Goal: Task Accomplishment & Management: Use online tool/utility

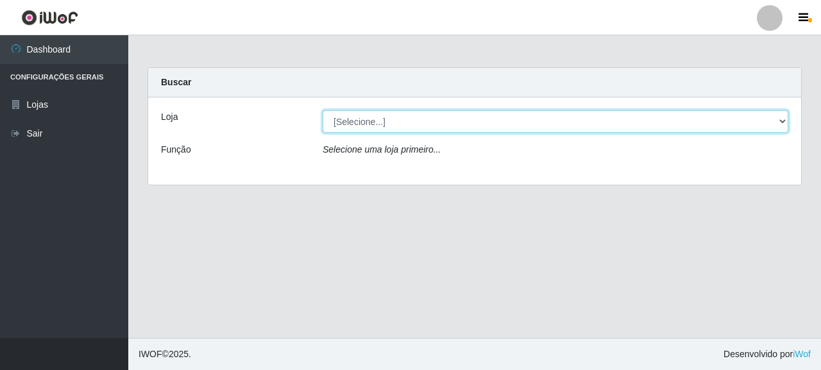
click at [364, 120] on select "[Selecione...] Supermercado Queiroz - [GEOGRAPHIC_DATA]" at bounding box center [555, 121] width 465 height 22
select select "496"
click at [323, 110] on select "[Selecione...] Supermercado Queiroz - [GEOGRAPHIC_DATA]" at bounding box center [555, 121] width 465 height 22
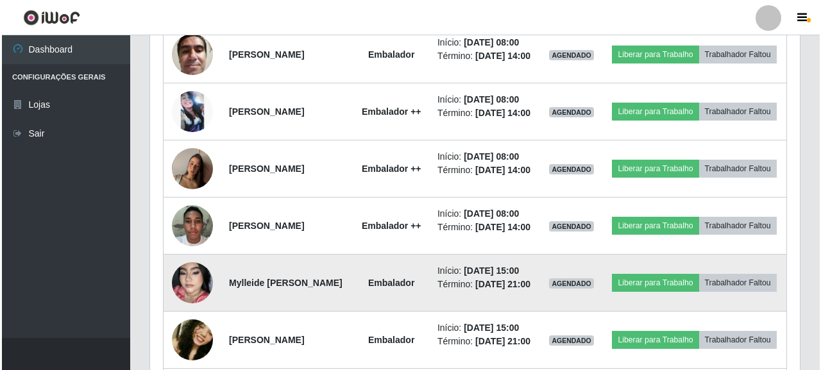
scroll to position [513, 0]
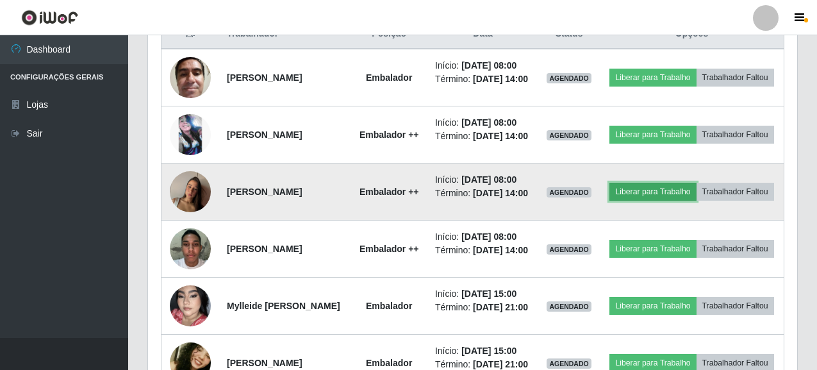
click at [692, 201] on button "Liberar para Trabalho" at bounding box center [653, 192] width 87 height 18
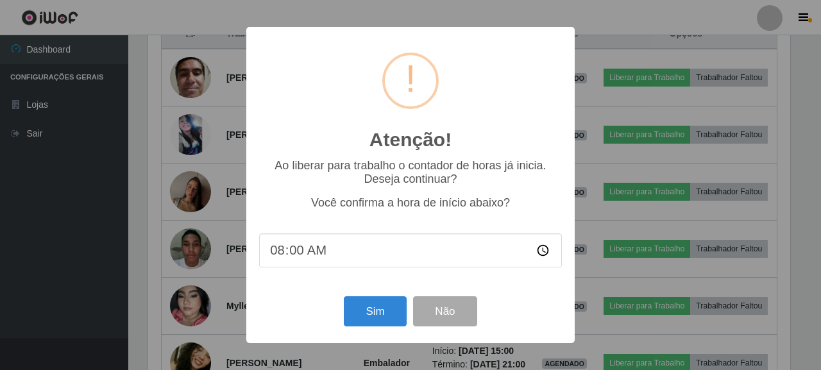
scroll to position [266, 642]
click at [373, 312] on button "Sim" at bounding box center [375, 311] width 62 height 30
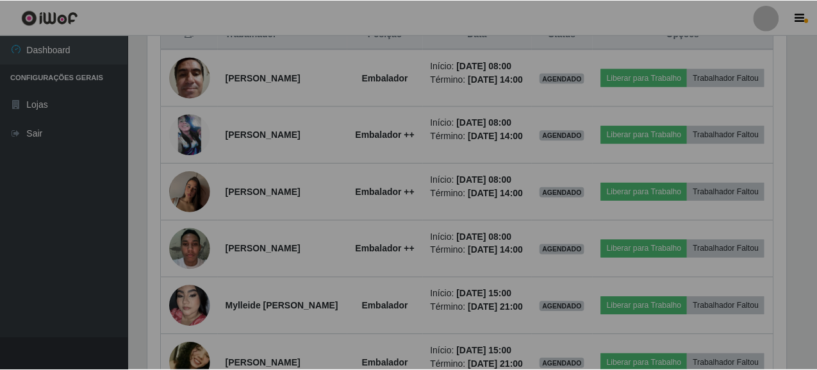
scroll to position [640897, 640521]
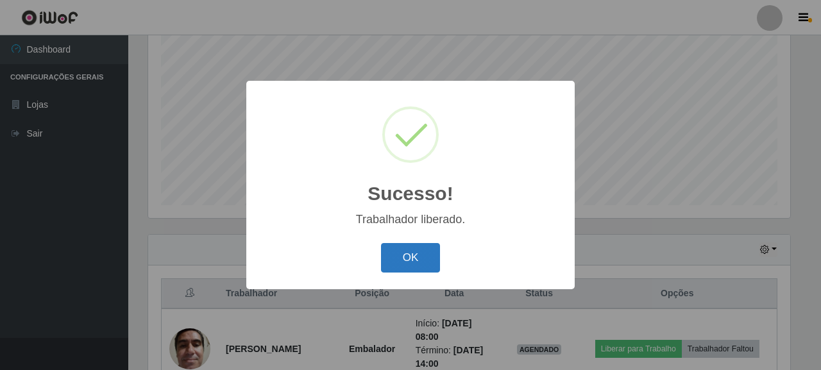
click at [409, 256] on button "OK" at bounding box center [411, 258] width 60 height 30
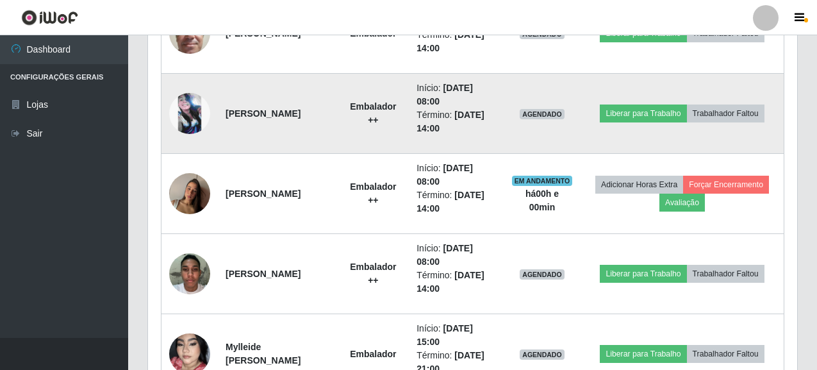
scroll to position [574, 0]
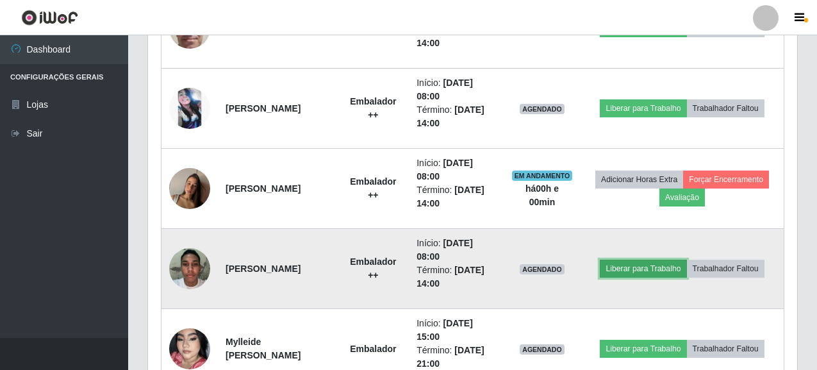
click at [640, 271] on button "Liberar para Trabalho" at bounding box center [643, 269] width 87 height 18
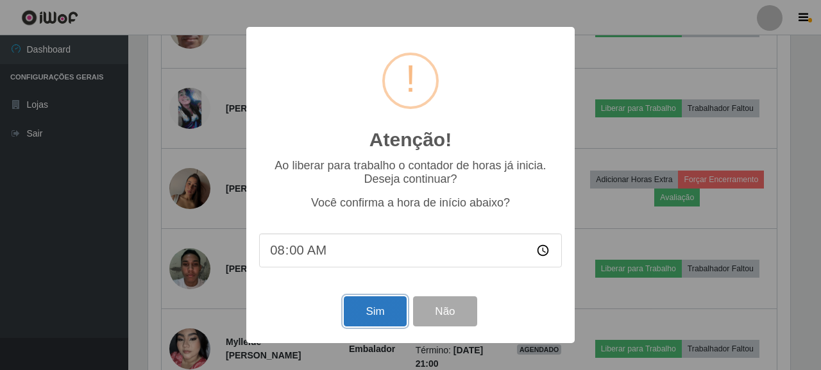
click at [385, 315] on button "Sim" at bounding box center [375, 311] width 62 height 30
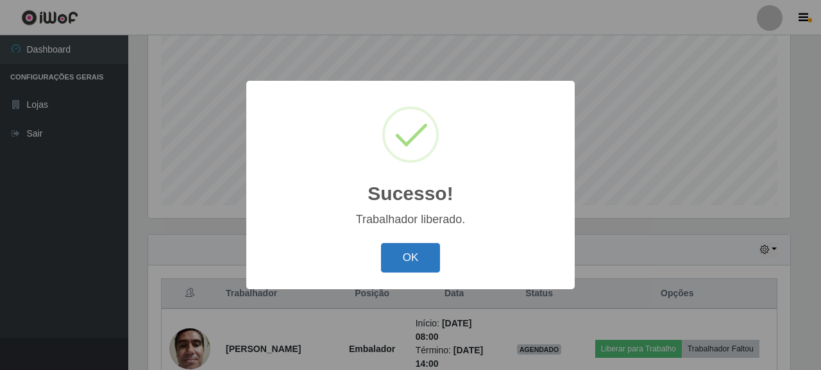
click at [404, 253] on button "OK" at bounding box center [411, 258] width 60 height 30
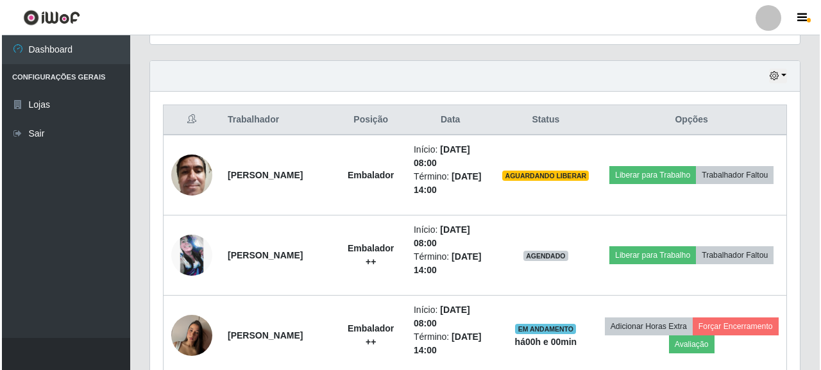
scroll to position [446, 0]
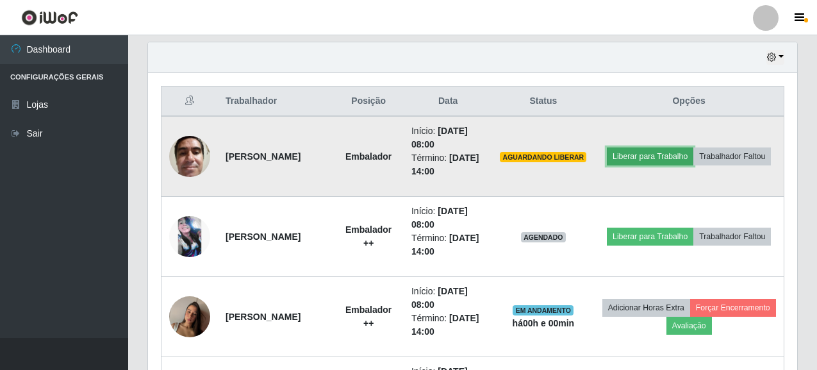
click at [694, 147] on button "Liberar para Trabalho" at bounding box center [650, 156] width 87 height 18
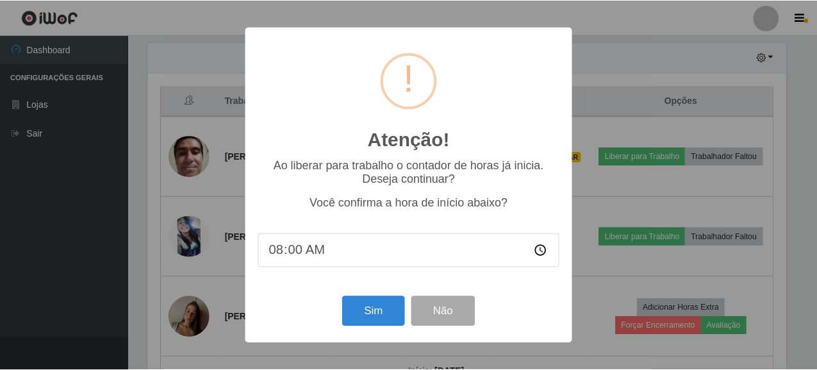
scroll to position [266, 642]
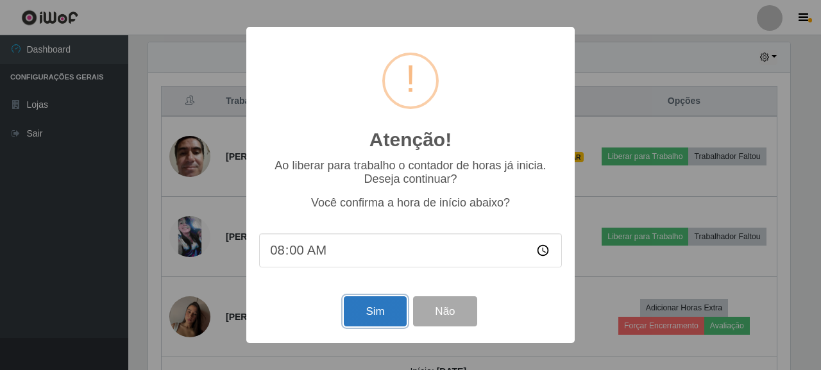
click at [385, 311] on button "Sim" at bounding box center [375, 311] width 62 height 30
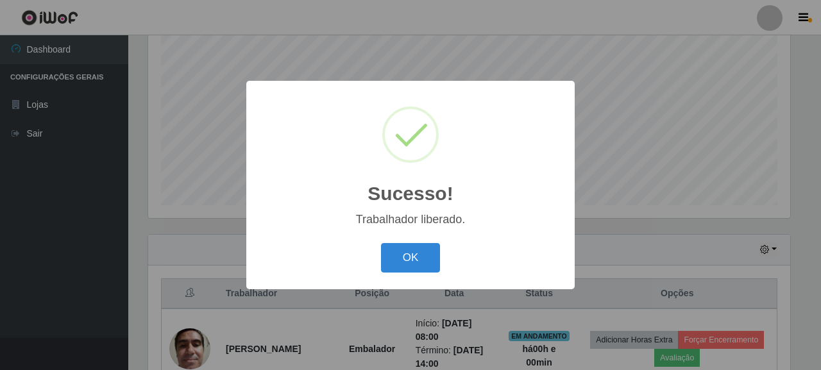
drag, startPoint x: 406, startPoint y: 246, endPoint x: 492, endPoint y: 272, distance: 89.0
click at [407, 251] on button "OK" at bounding box center [411, 258] width 60 height 30
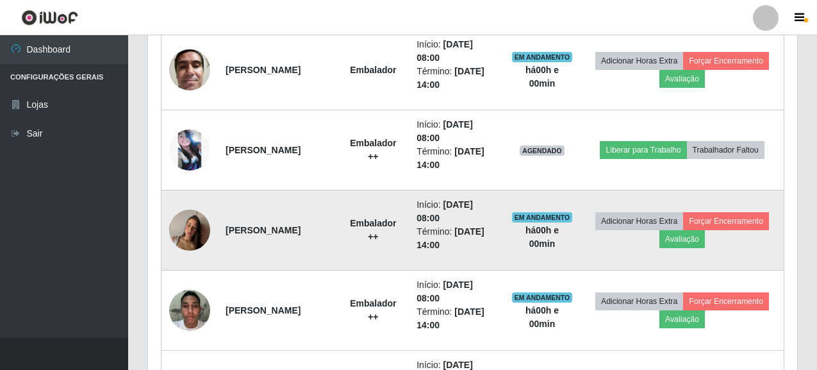
scroll to position [510, 0]
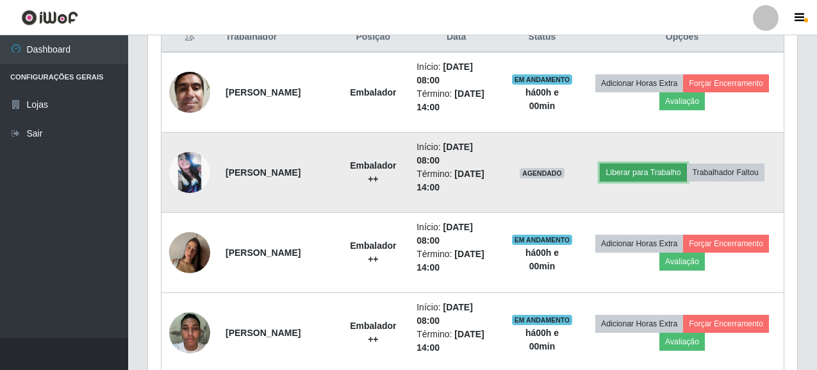
click at [671, 172] on button "Liberar para Trabalho" at bounding box center [643, 172] width 87 height 18
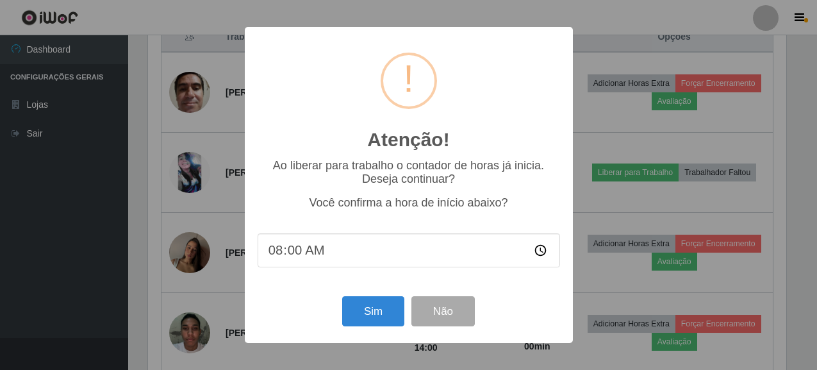
scroll to position [266, 642]
click at [372, 310] on button "Sim" at bounding box center [375, 311] width 62 height 30
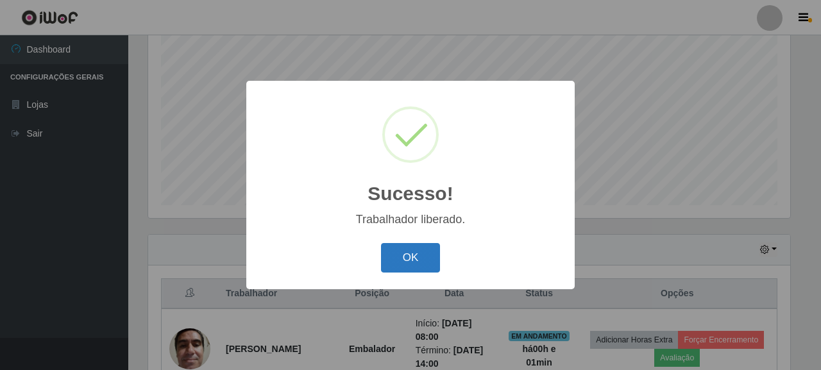
click at [412, 249] on button "OK" at bounding box center [411, 258] width 60 height 30
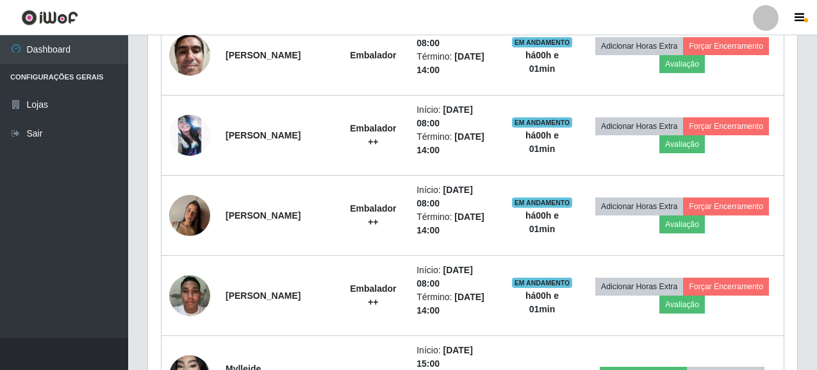
scroll to position [574, 0]
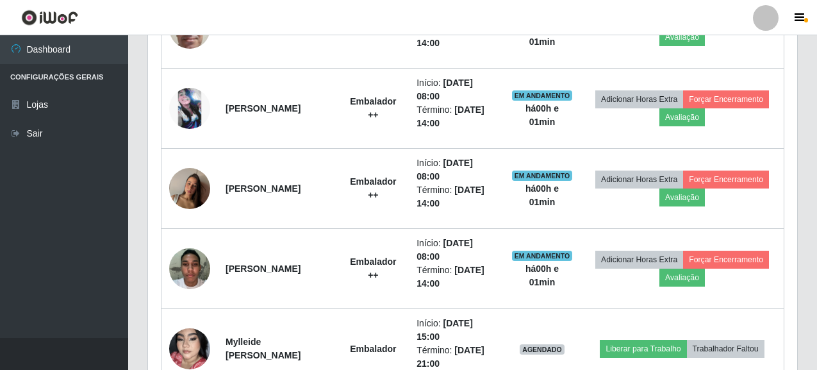
drag, startPoint x: 682, startPoint y: 1, endPoint x: 562, endPoint y: 19, distance: 121.2
click at [562, 19] on header "Perfil Alterar Senha Sair" at bounding box center [408, 17] width 817 height 35
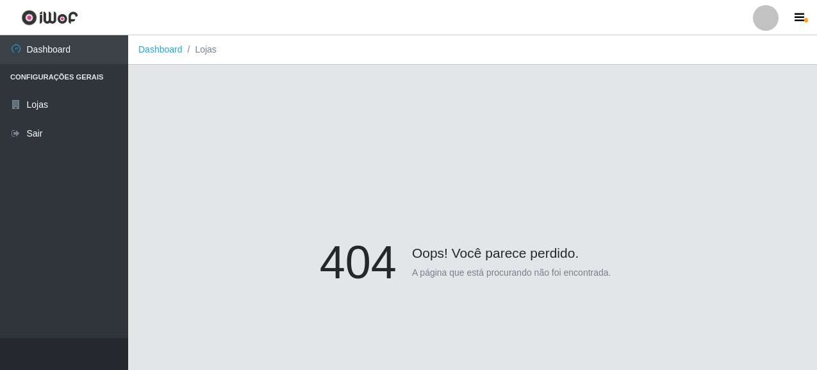
click at [162, 56] on li "Dashboard" at bounding box center [160, 49] width 44 height 13
click at [163, 49] on link "Dashboard" at bounding box center [160, 49] width 44 height 10
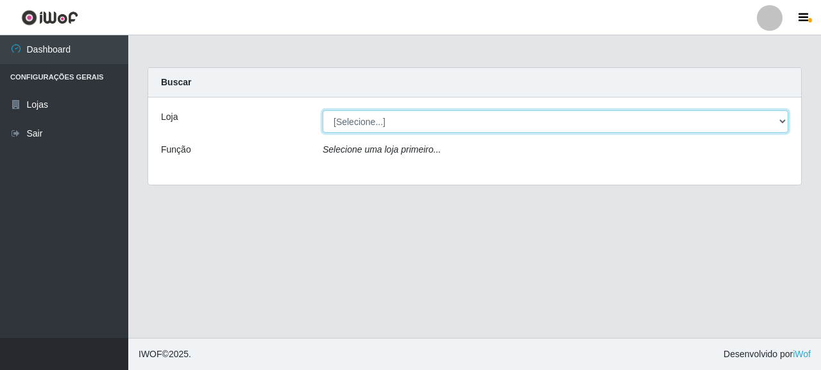
click at [363, 117] on select "[Selecione...] Supermercado Queiroz - [GEOGRAPHIC_DATA]" at bounding box center [555, 121] width 465 height 22
select select "496"
click at [323, 110] on select "[Selecione...] Supermercado Queiroz - [GEOGRAPHIC_DATA]" at bounding box center [555, 121] width 465 height 22
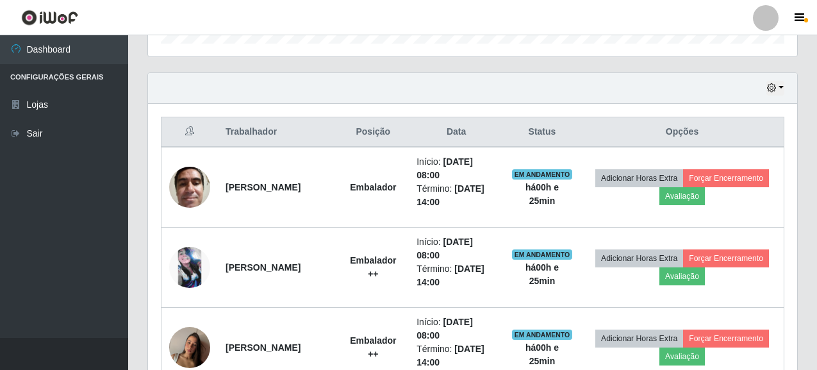
scroll to position [513, 0]
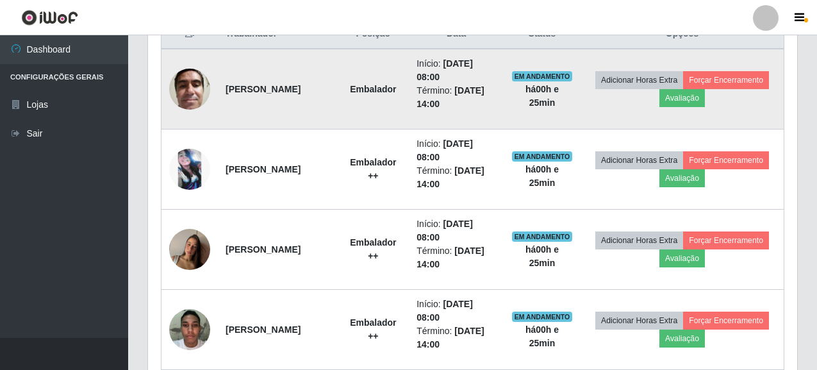
drag, startPoint x: 226, startPoint y: 84, endPoint x: 283, endPoint y: 111, distance: 63.7
click at [294, 117] on td "[PERSON_NAME]" at bounding box center [277, 89] width 119 height 81
copy strong "[PERSON_NAME]"
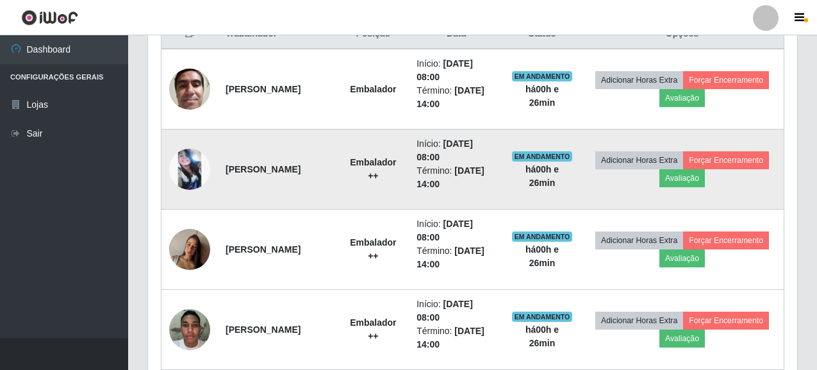
drag, startPoint x: 224, startPoint y: 168, endPoint x: 328, endPoint y: 172, distance: 104.6
click at [328, 172] on td "[PERSON_NAME]" at bounding box center [277, 170] width 119 height 80
copy strong "[PERSON_NAME]"
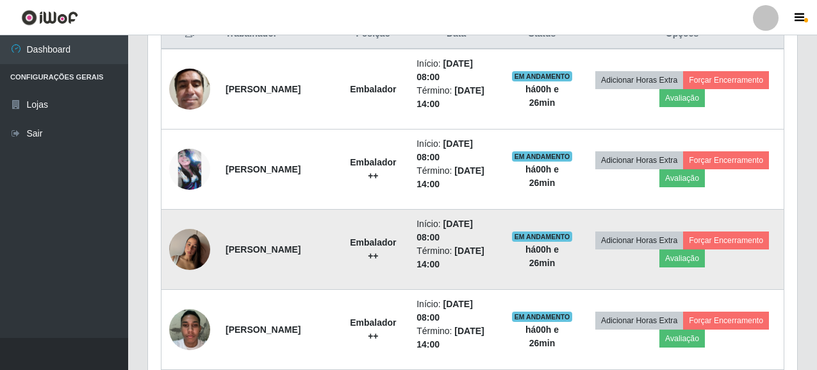
drag, startPoint x: 226, startPoint y: 251, endPoint x: 322, endPoint y: 247, distance: 95.6
click at [322, 247] on td "[PERSON_NAME]" at bounding box center [277, 250] width 119 height 80
copy strong "[PERSON_NAME]"
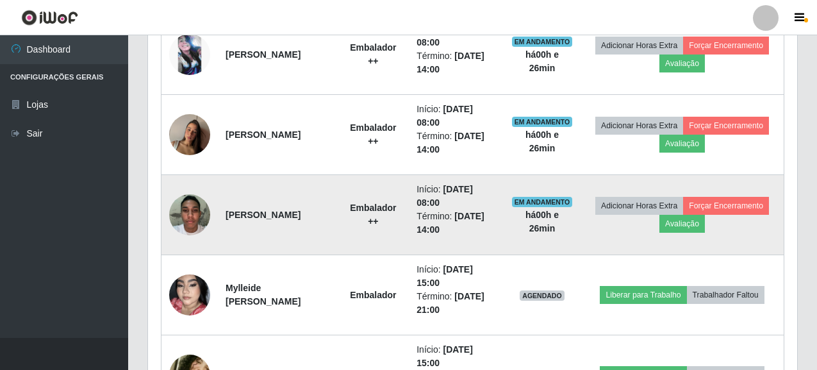
scroll to position [641, 0]
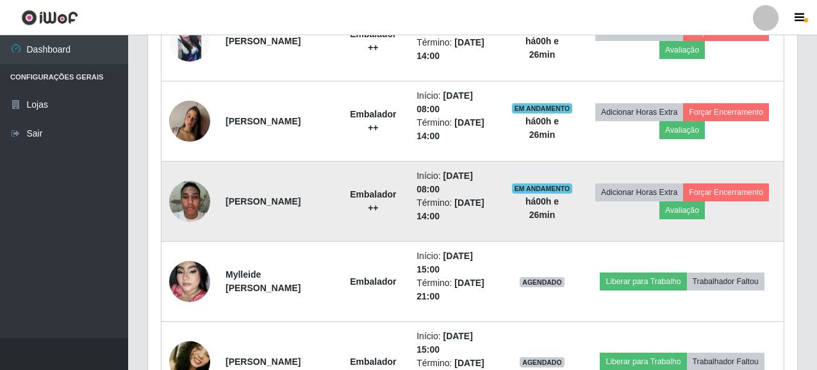
drag, startPoint x: 223, startPoint y: 199, endPoint x: 302, endPoint y: 196, distance: 79.0
click at [302, 196] on td "[PERSON_NAME]" at bounding box center [277, 202] width 119 height 80
copy strong "[PERSON_NAME]"
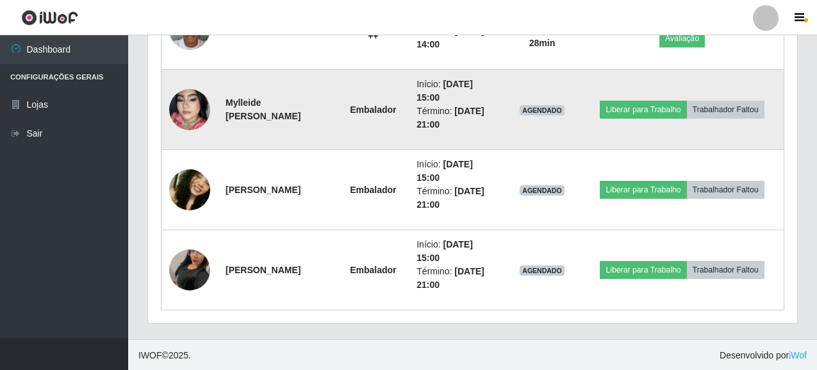
scroll to position [814, 0]
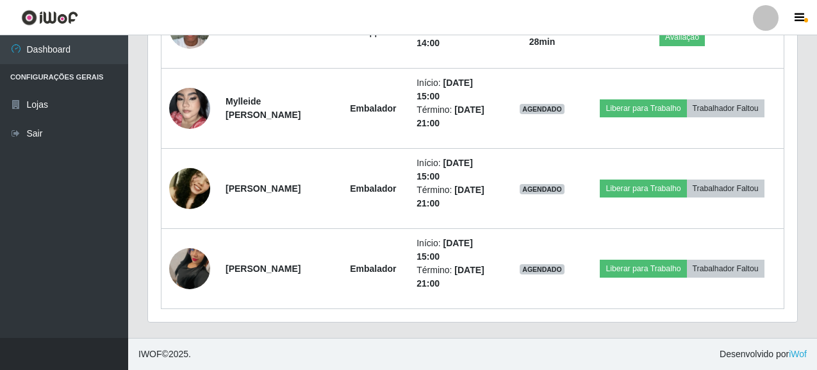
click at [326, 343] on footer "IWOF © 2025 . Desenvolvido por iWof" at bounding box center [472, 354] width 689 height 32
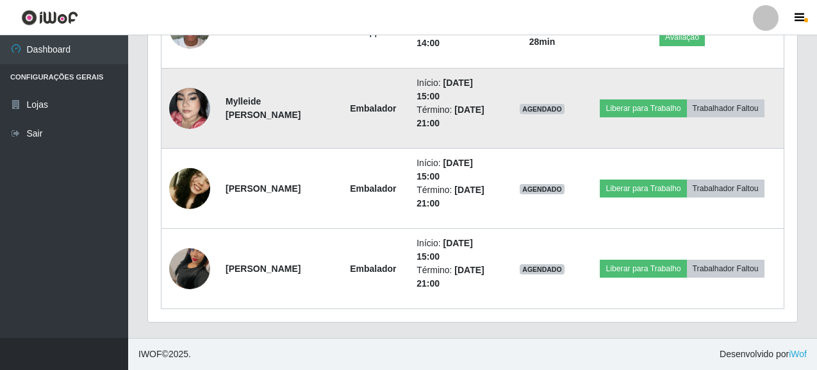
drag, startPoint x: 228, startPoint y: 103, endPoint x: 296, endPoint y: 115, distance: 69.0
click at [296, 115] on td "Mylleide [PERSON_NAME]" at bounding box center [277, 109] width 119 height 80
copy strong "Mylleide [PERSON_NAME]"
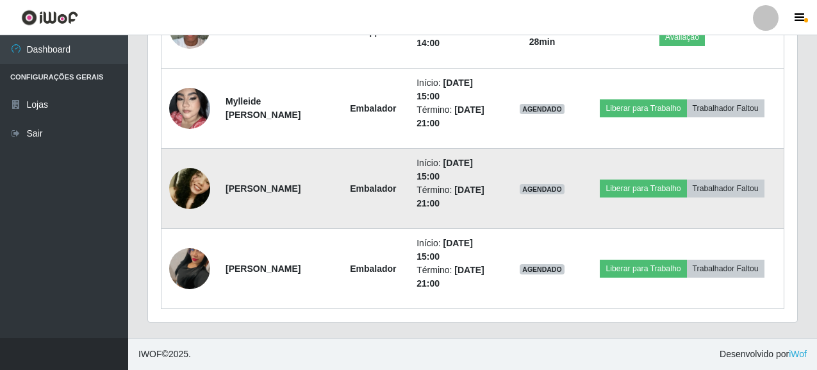
drag, startPoint x: 222, startPoint y: 189, endPoint x: 329, endPoint y: 196, distance: 106.7
click at [329, 196] on td "[PERSON_NAME]" at bounding box center [277, 189] width 119 height 80
copy strong "Dorgivania Sousa da silv"
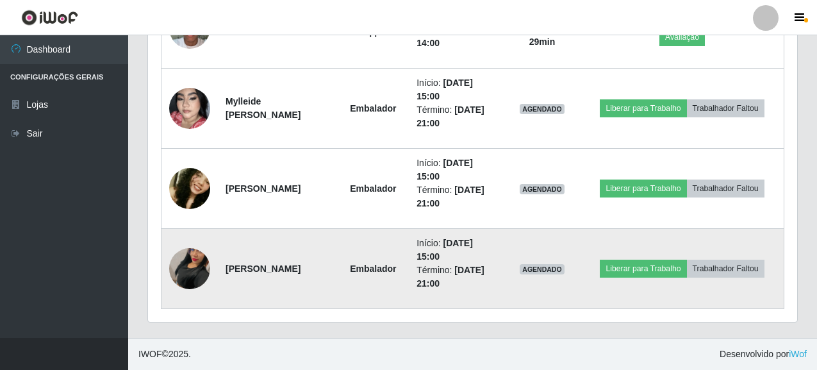
drag, startPoint x: 228, startPoint y: 261, endPoint x: 267, endPoint y: 280, distance: 43.3
click at [267, 280] on td "[PERSON_NAME]" at bounding box center [277, 269] width 119 height 80
copy strong "[PERSON_NAME]"
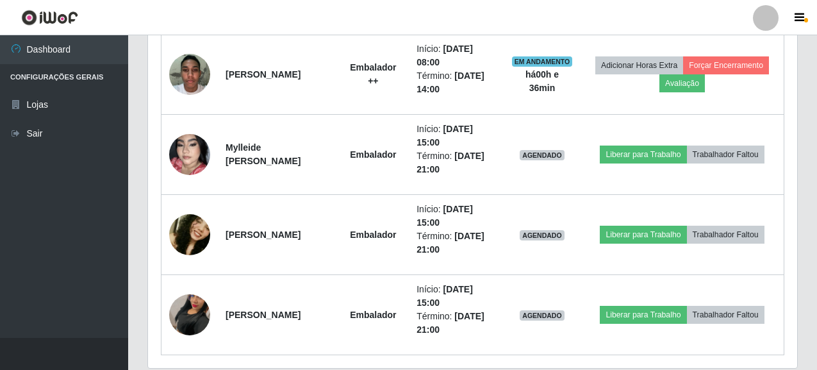
scroll to position [686, 0]
